Goal: Task Accomplishment & Management: Manage account settings

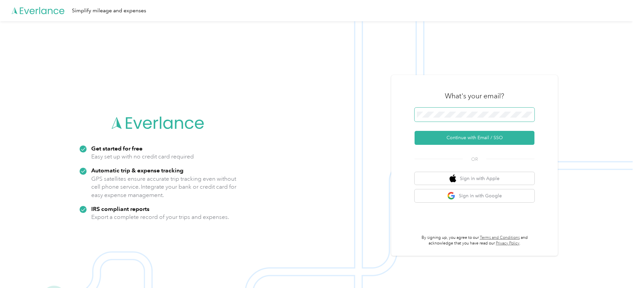
click at [444, 121] on span at bounding box center [474, 115] width 120 height 14
click at [464, 136] on button "Continue with Email / SSO" at bounding box center [474, 138] width 120 height 14
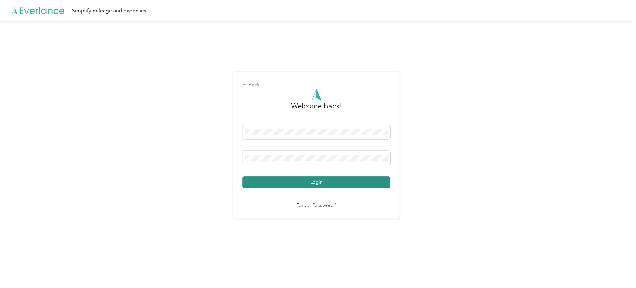
click at [302, 181] on button "Login" at bounding box center [316, 183] width 148 height 12
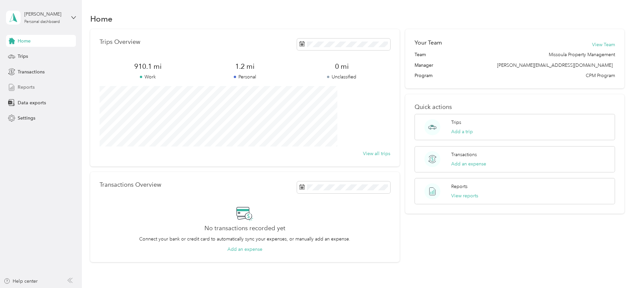
click at [24, 89] on span "Reports" at bounding box center [26, 87] width 17 height 7
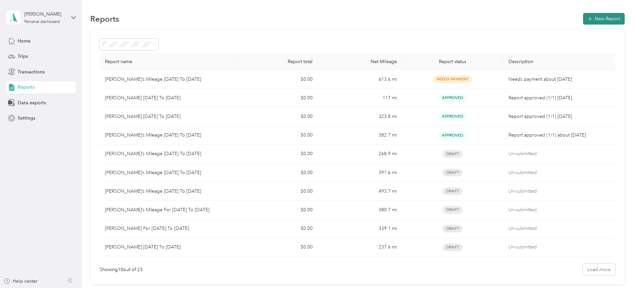
click at [583, 19] on button "New Report" at bounding box center [604, 19] width 42 height 12
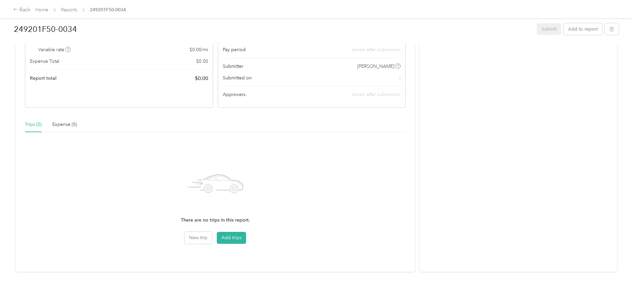
scroll to position [104, 0]
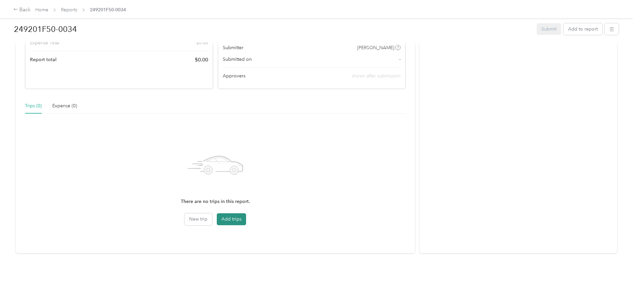
click at [246, 214] on button "Add trips" at bounding box center [231, 220] width 29 height 12
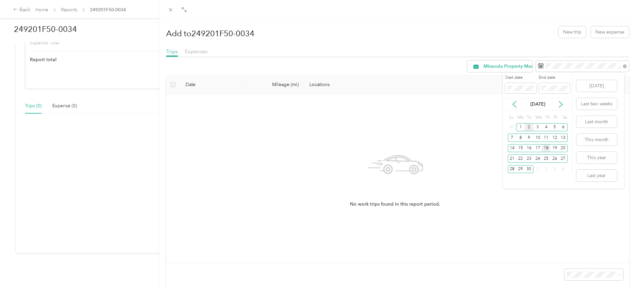
click at [544, 149] on div "18" at bounding box center [545, 148] width 9 height 8
click at [561, 104] on icon at bounding box center [560, 104] width 7 height 7
click at [514, 103] on icon at bounding box center [514, 104] width 7 height 7
click at [515, 103] on icon at bounding box center [514, 104] width 7 height 7
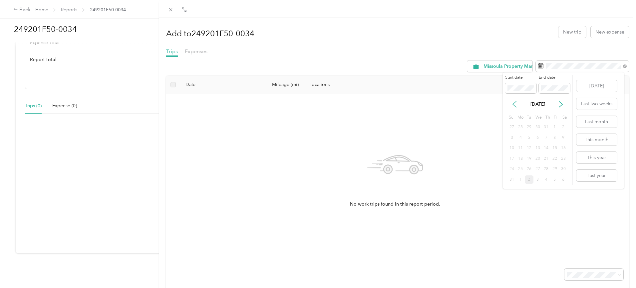
click at [515, 103] on icon at bounding box center [514, 104] width 7 height 7
click at [461, 129] on div "No work trips found in this report period." at bounding box center [394, 178] width 447 height 158
click at [514, 104] on icon at bounding box center [514, 104] width 7 height 7
click at [493, 288] on div "Drag to resize Click to close Add to 249201F50-0034 New trip New expense Trips …" at bounding box center [316, 288] width 632 height 0
click at [515, 104] on icon at bounding box center [514, 104] width 7 height 7
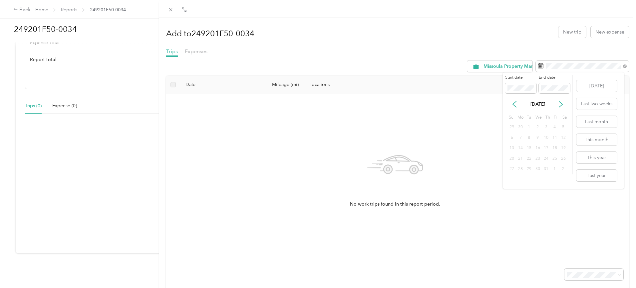
click at [555, 147] on div "18" at bounding box center [554, 148] width 9 height 8
click at [460, 123] on div "No work trips found in this report period." at bounding box center [394, 178] width 447 height 158
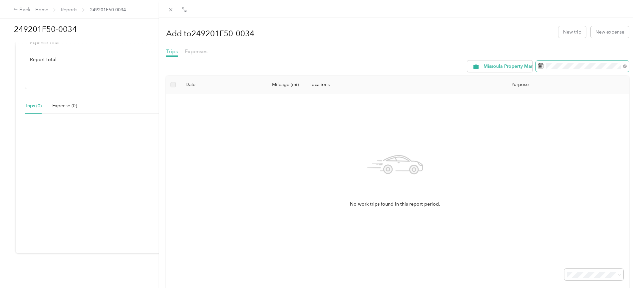
click at [538, 64] on icon at bounding box center [540, 65] width 5 height 5
click at [538, 67] on icon at bounding box center [540, 66] width 5 height 5
click at [538, 65] on icon at bounding box center [540, 65] width 5 height 5
drag, startPoint x: 621, startPoint y: 65, endPoint x: 616, endPoint y: 68, distance: 6.3
click at [621, 66] on span at bounding box center [581, 66] width 93 height 11
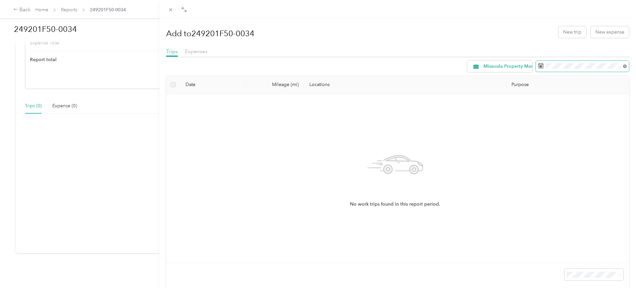
click at [623, 67] on icon at bounding box center [625, 67] width 4 height 4
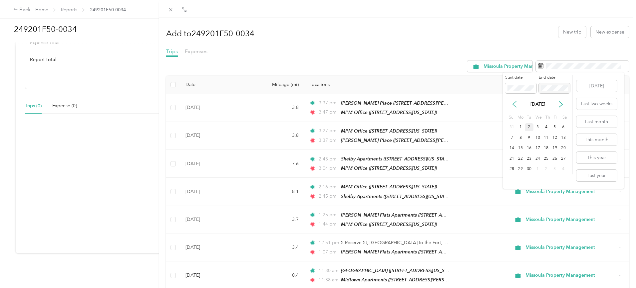
click at [517, 103] on icon at bounding box center [514, 104] width 7 height 7
click at [555, 148] on div "18" at bounding box center [554, 148] width 9 height 8
click at [561, 105] on icon at bounding box center [560, 104] width 3 height 6
click at [538, 168] on div "27" at bounding box center [537, 169] width 9 height 8
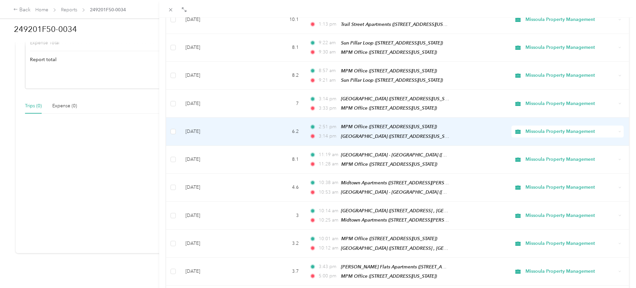
scroll to position [541, 0]
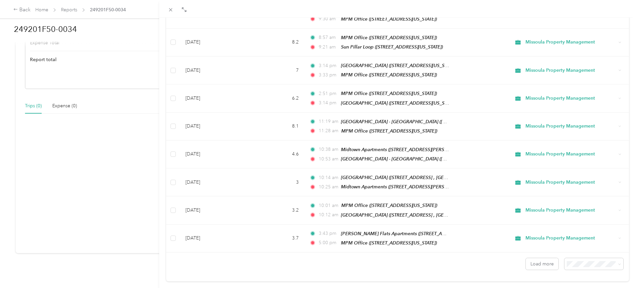
click at [585, 236] on span "100 per load" at bounding box center [577, 237] width 27 height 6
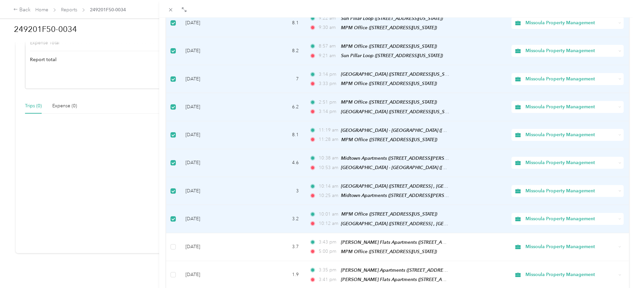
scroll to position [632, 0]
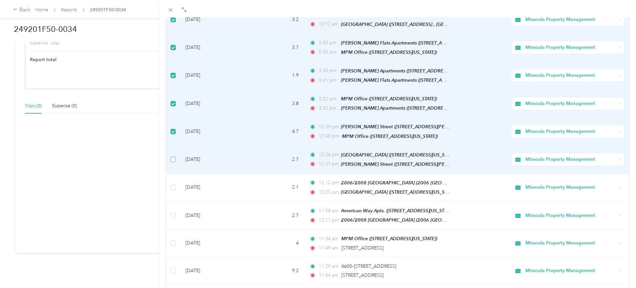
click at [173, 156] on label at bounding box center [172, 159] width 5 height 7
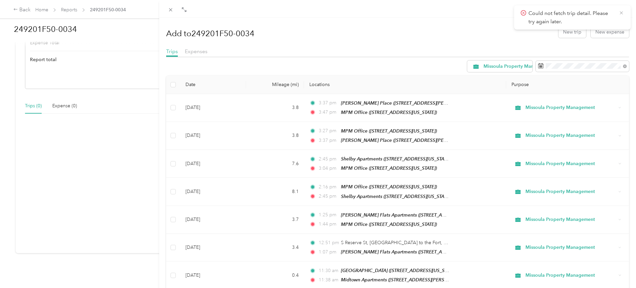
click at [621, 13] on icon at bounding box center [620, 13] width 5 height 6
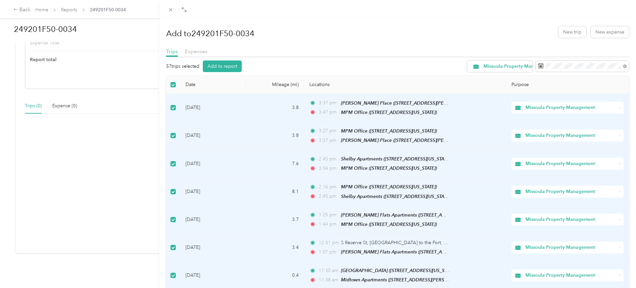
click at [235, 82] on th "Date" at bounding box center [213, 85] width 66 height 18
click at [221, 64] on button "Add to report" at bounding box center [222, 67] width 39 height 12
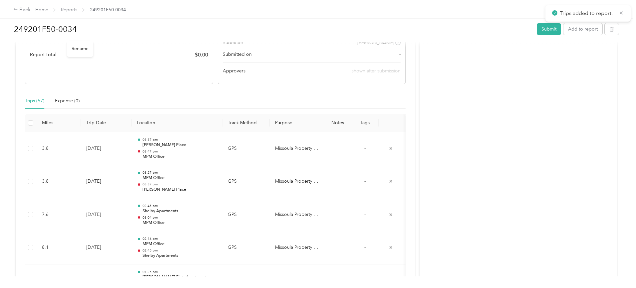
click at [81, 50] on div "Rename" at bounding box center [80, 49] width 26 height 16
click at [78, 49] on div "Rename" at bounding box center [80, 49] width 26 height 16
click at [57, 55] on span "Report total" at bounding box center [43, 54] width 27 height 7
click at [91, 27] on h1 "249201F50-0034" at bounding box center [273, 29] width 518 height 16
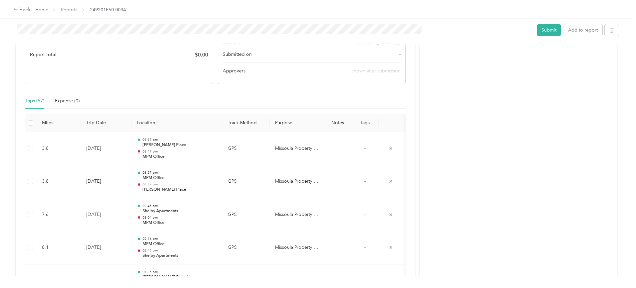
click at [29, 29] on div "Back Home Reports 249201F50-0034 249201F50-0034 Submit Add to report Draft Draf…" at bounding box center [316, 144] width 632 height 288
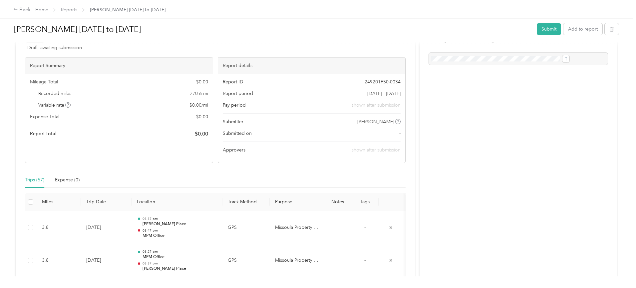
scroll to position [0, 0]
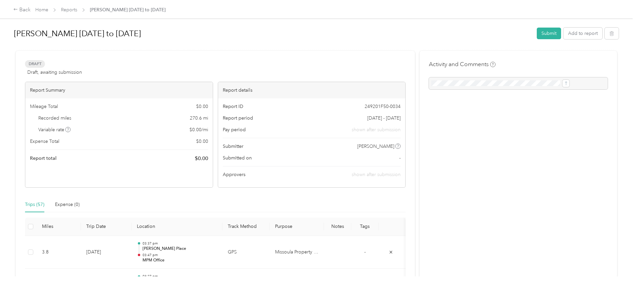
click at [536, 35] on button "Submit" at bounding box center [548, 34] width 24 height 12
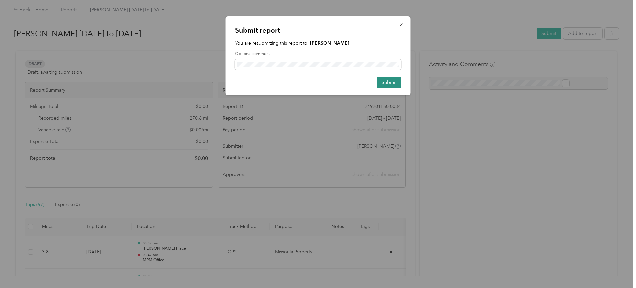
click at [384, 84] on button "Submit" at bounding box center [389, 83] width 24 height 12
